Goal: Task Accomplishment & Management: Complete application form

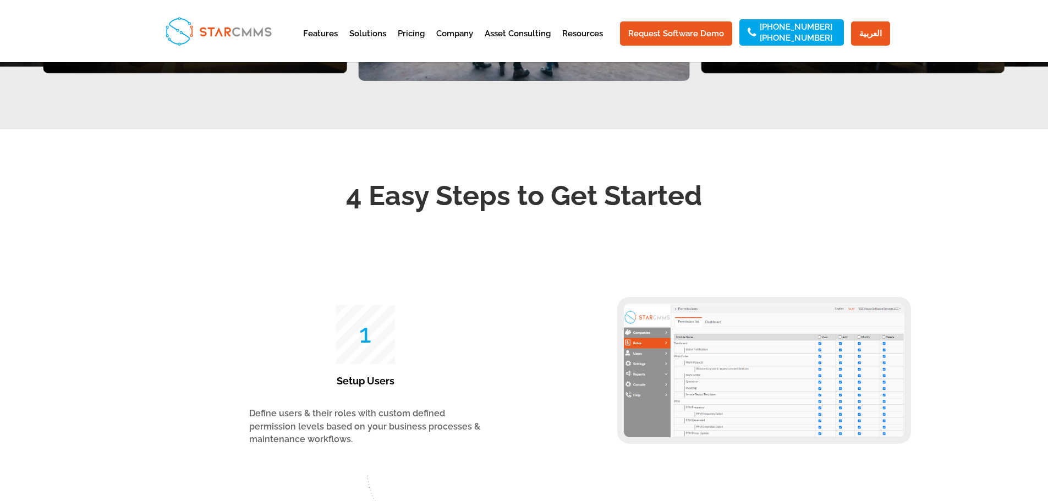
scroll to position [1664, 0]
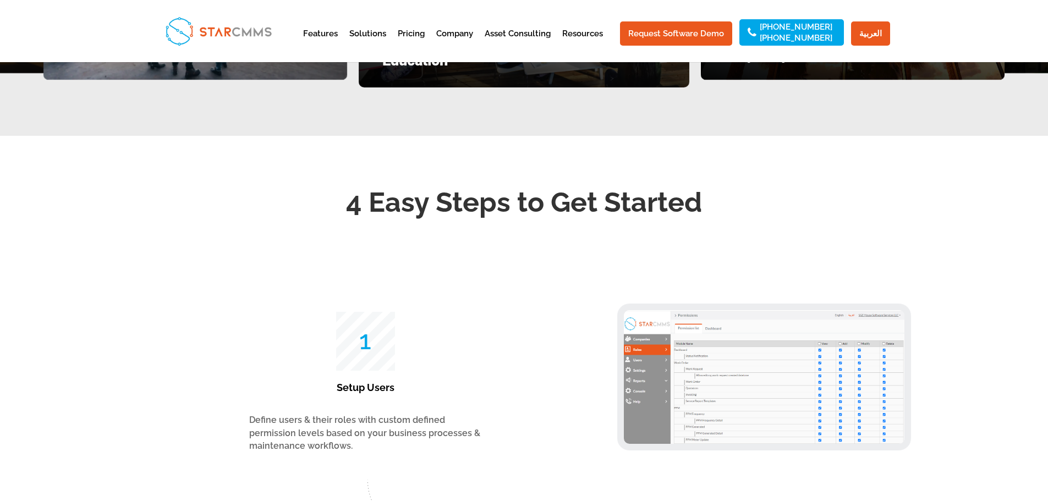
click at [362, 354] on span "25" at bounding box center [366, 341] width 24 height 26
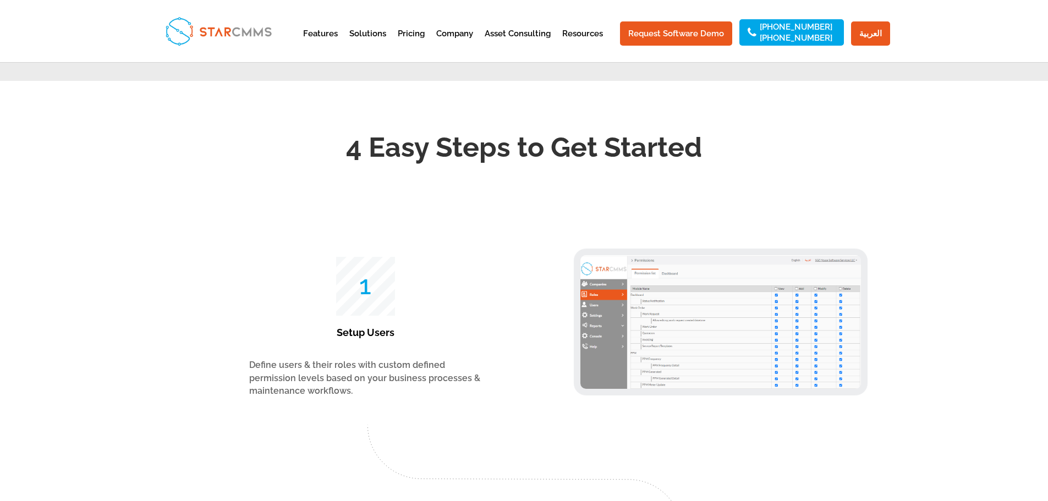
scroll to position [1774, 0]
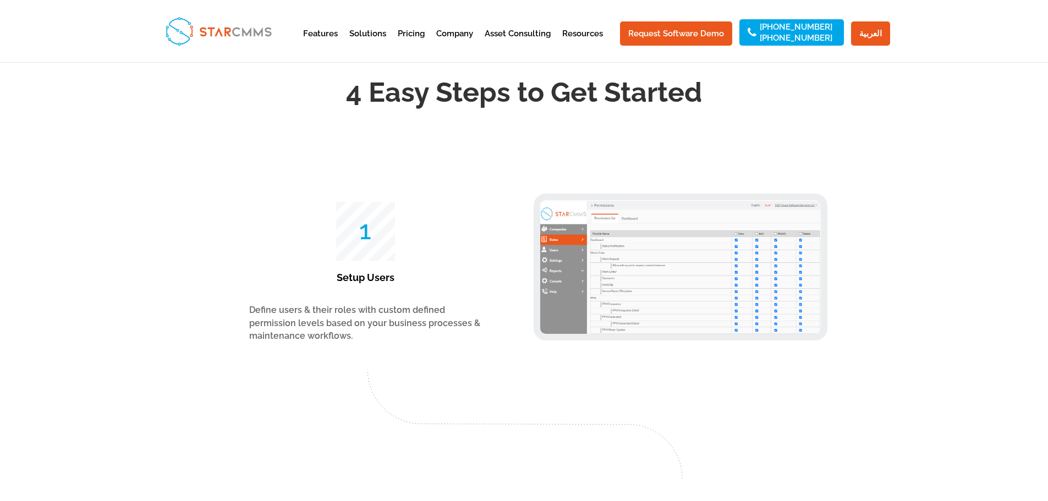
click at [650, 320] on img at bounding box center [680, 267] width 280 height 134
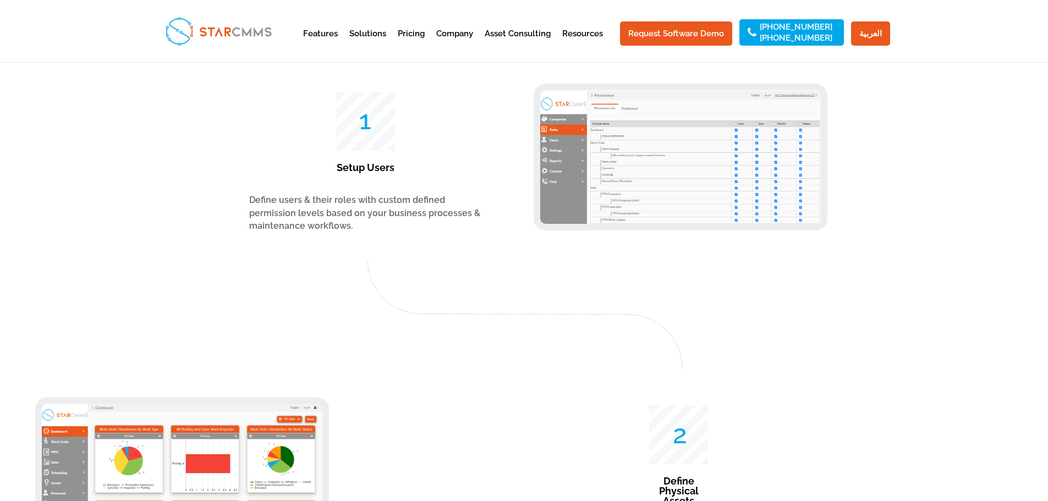
scroll to position [1829, 0]
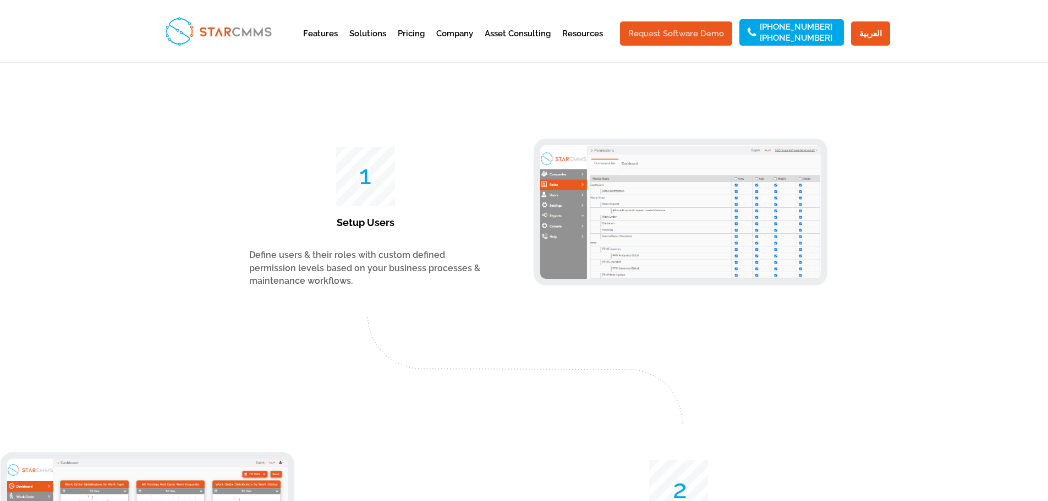
click at [707, 38] on link "Request Software Demo" at bounding box center [676, 33] width 112 height 24
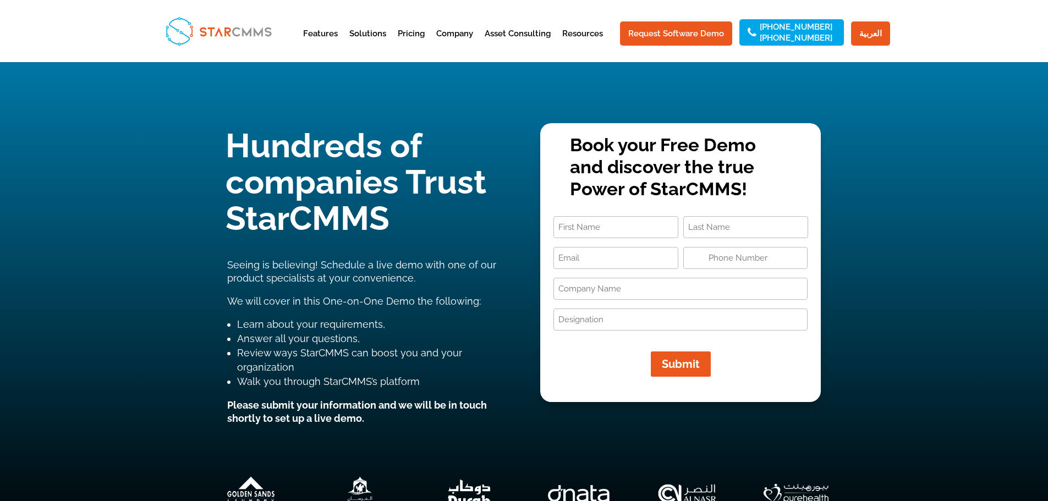
click at [604, 329] on input "Designation (Required)" at bounding box center [680, 319] width 254 height 22
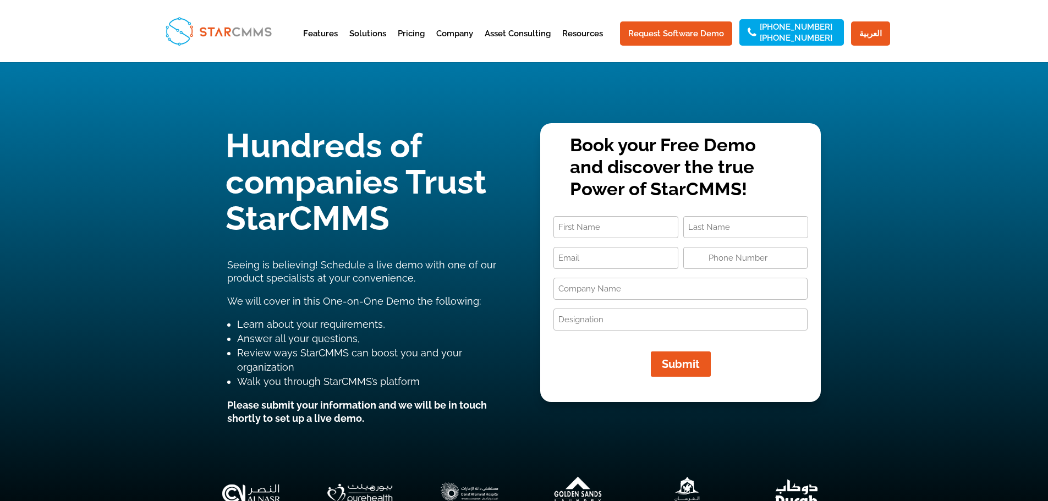
click at [595, 238] on input "First" at bounding box center [615, 227] width 125 height 22
type input "Othmane"
type input "Noura"
type input "[EMAIL_ADDRESS][DOMAIN_NAME]"
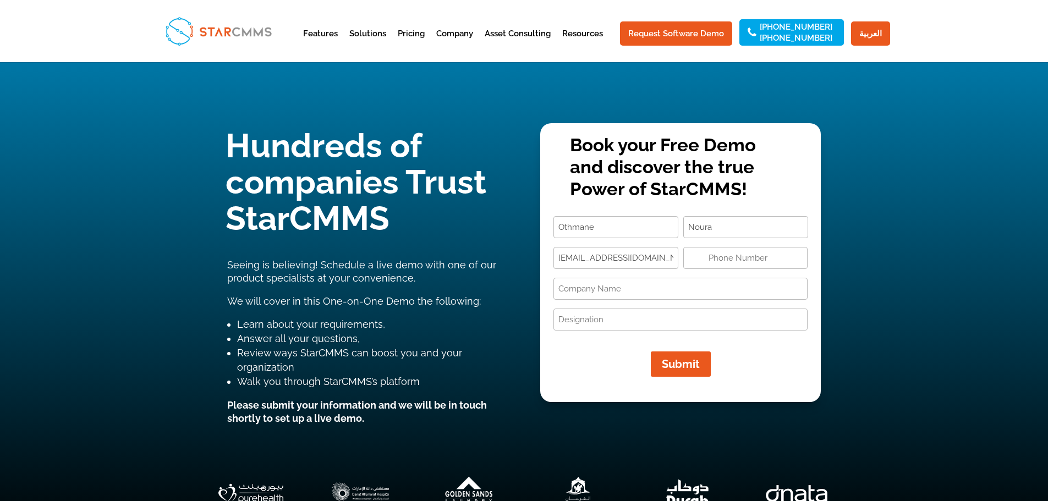
type input "0531600918"
type input "[PERSON_NAME] [PERSON_NAME]"
click at [611, 327] on input "Designation (Required)" at bounding box center [680, 319] width 254 height 22
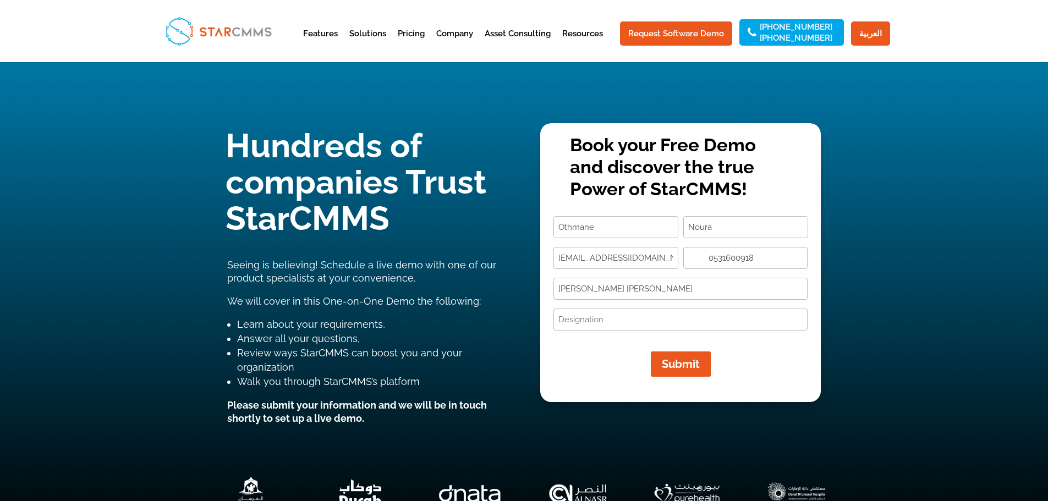
click at [631, 260] on input "[EMAIL_ADDRESS][DOMAIN_NAME]" at bounding box center [615, 258] width 125 height 22
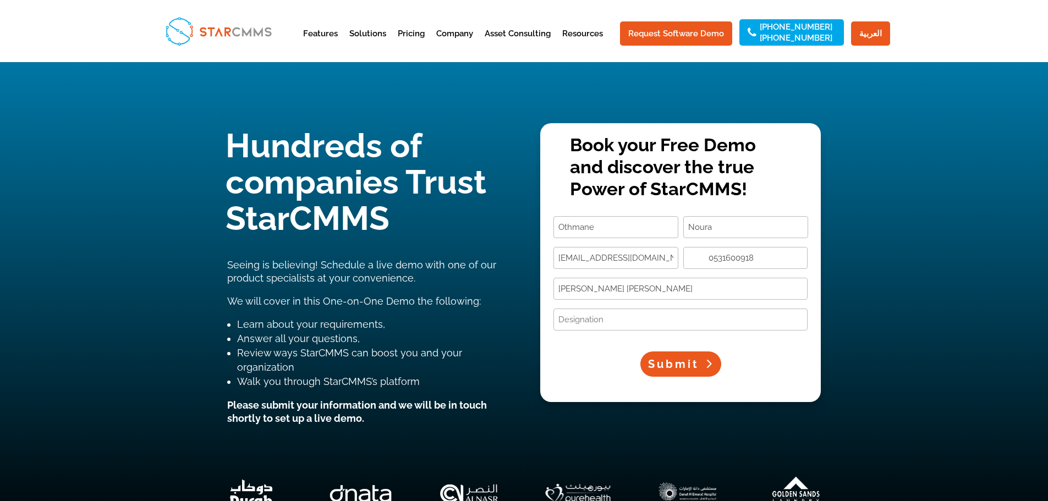
click at [699, 357] on span "Submit" at bounding box center [673, 363] width 51 height 13
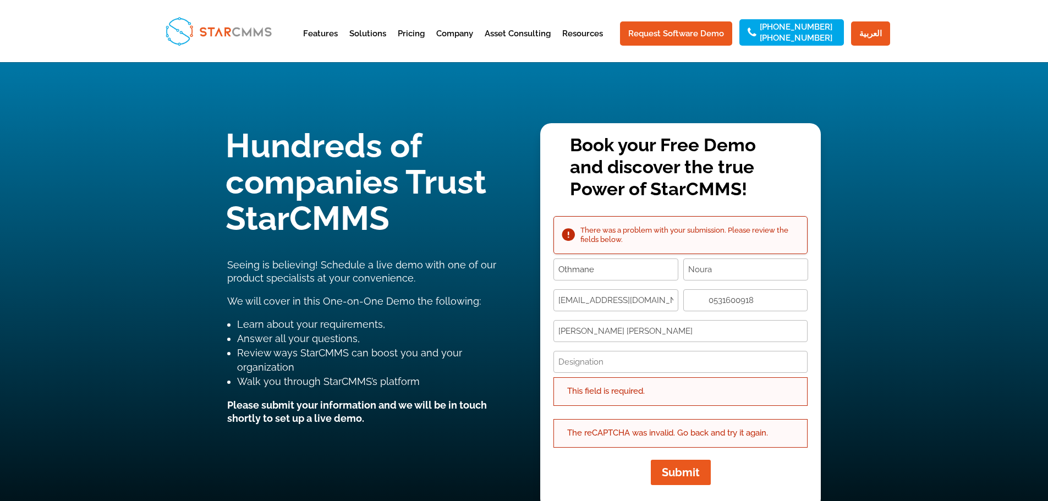
click at [659, 268] on input "Othmane" at bounding box center [615, 269] width 125 height 22
click at [609, 361] on input "Designation (Required)" at bounding box center [680, 362] width 254 height 22
drag, startPoint x: 609, startPoint y: 361, endPoint x: 542, endPoint y: 361, distance: 66.5
click at [542, 361] on div "There was a problem with your submission. Please review the fields below. Book …" at bounding box center [680, 355] width 280 height 278
click at [616, 362] on input "Maintenance" at bounding box center [680, 362] width 254 height 22
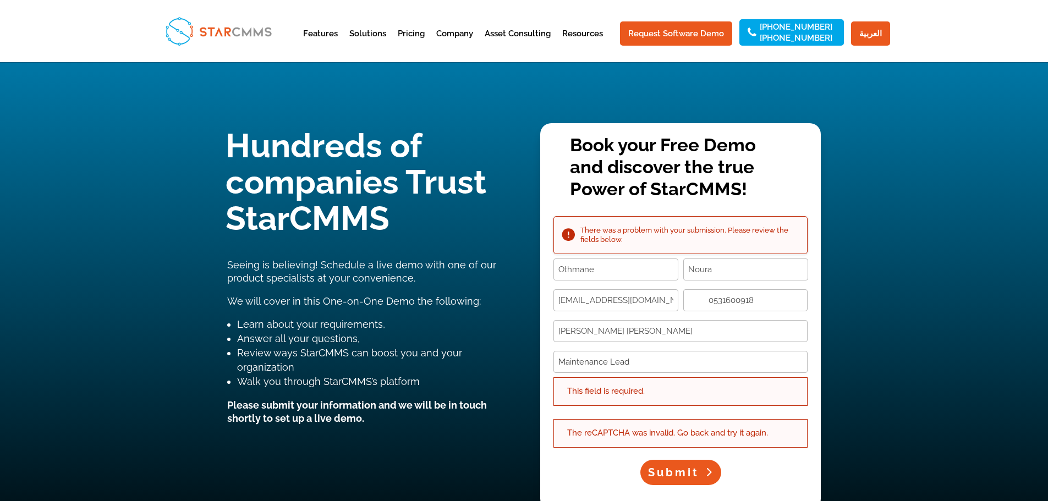
type input "Maintenance Lead"
click at [676, 478] on span "Submit" at bounding box center [673, 472] width 51 height 13
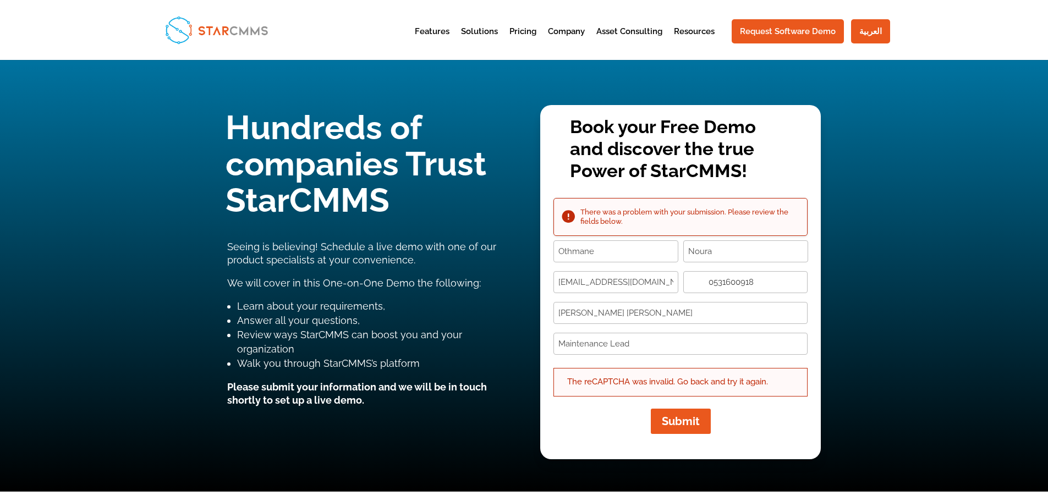
click at [710, 286] on input "0531600918" at bounding box center [745, 282] width 125 height 22
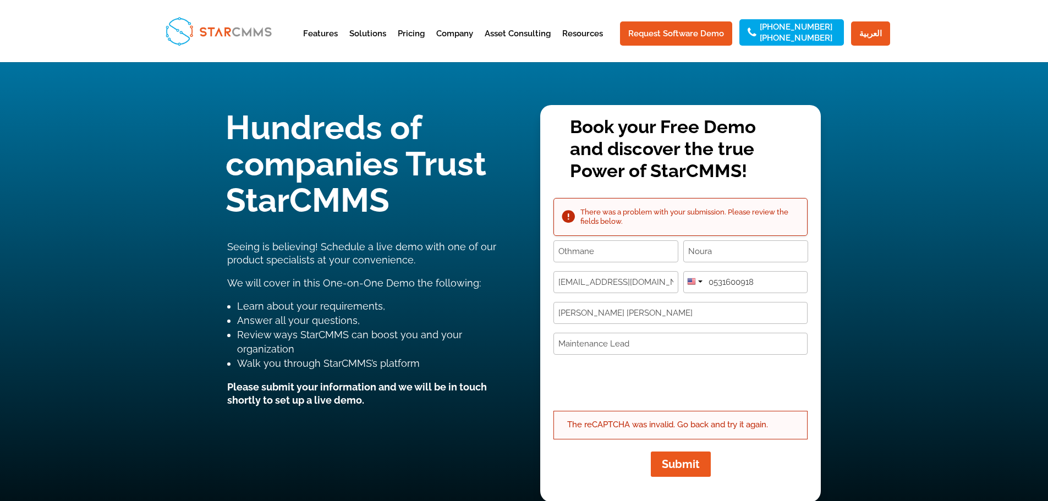
click at [714, 283] on input "0531600918" at bounding box center [745, 282] width 125 height 22
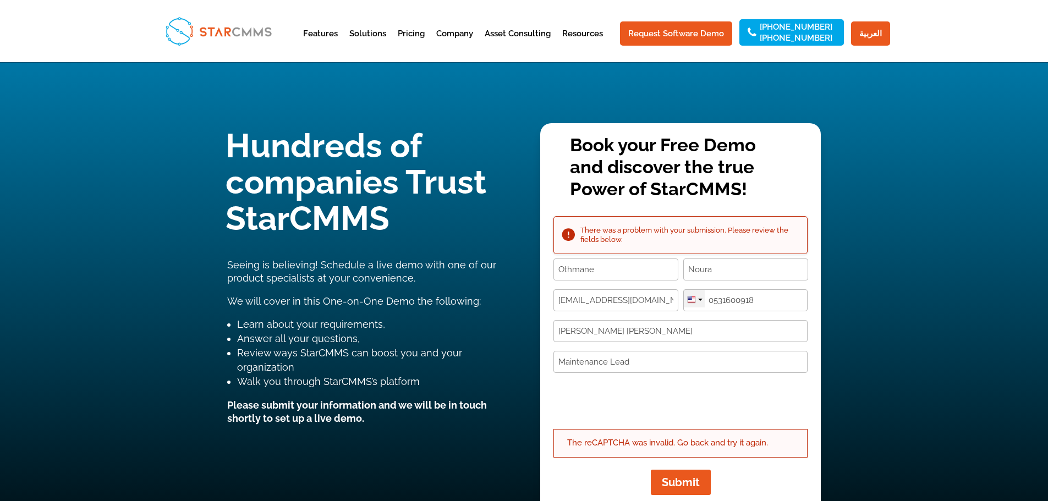
click at [698, 300] on div at bounding box center [700, 300] width 4 height 2
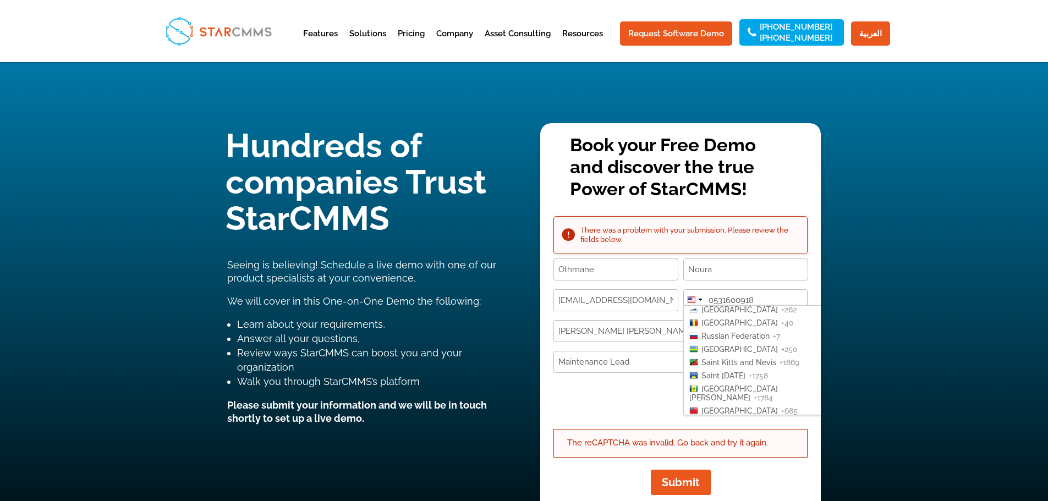
scroll to position [2200, 0]
click at [731, 415] on span "Saudi Arabia" at bounding box center [739, 419] width 76 height 9
type input "+966 0531600918"
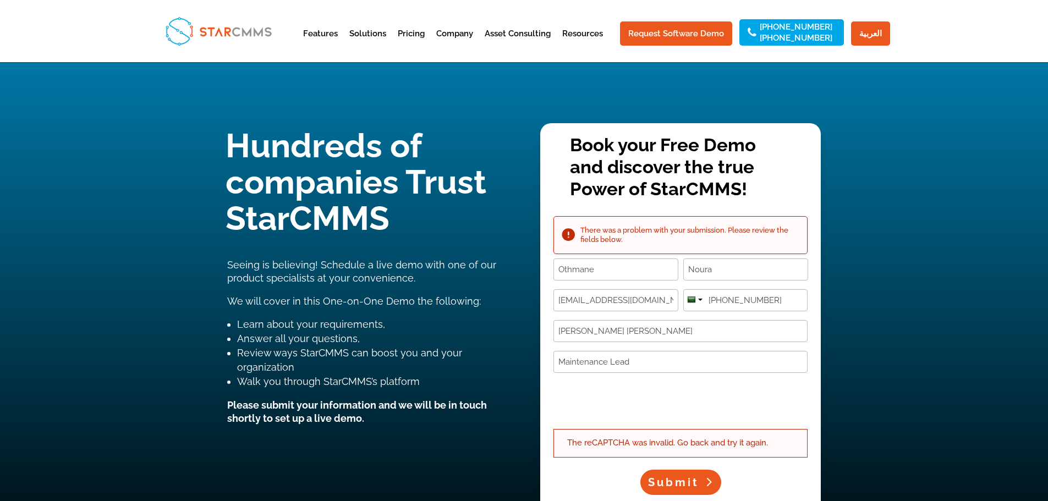
click at [686, 481] on span "Submit" at bounding box center [673, 482] width 51 height 13
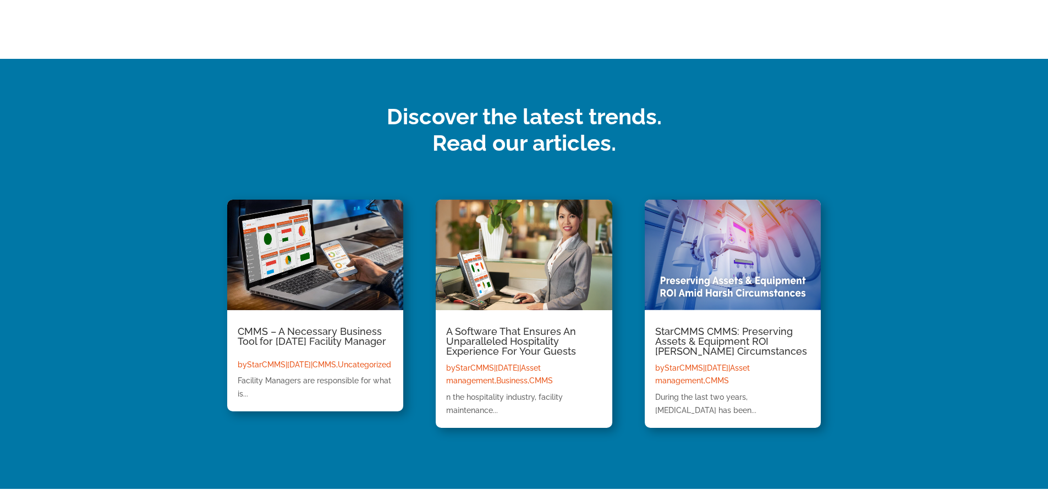
scroll to position [275, 0]
